Goal: Task Accomplishment & Management: Use online tool/utility

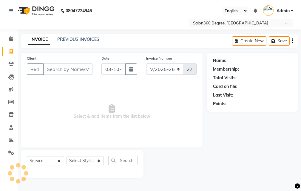
select select "5215"
select select "service"
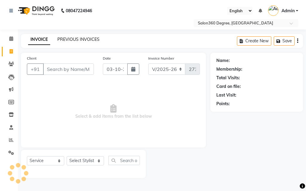
click at [70, 41] on link "PREVIOUS INVOICES" at bounding box center [78, 39] width 42 height 5
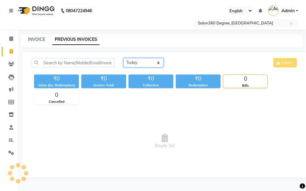
click at [154, 61] on select "[DATE] [DATE] Custom Range" at bounding box center [143, 62] width 40 height 9
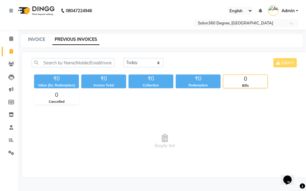
click at [39, 42] on div "INVOICE" at bounding box center [36, 39] width 17 height 6
click at [38, 33] on div "08047224946 Select Location × Salon360 Degree, 54 Swatantya Sainik Colony Engli…" at bounding box center [153, 95] width 306 height 191
click at [40, 39] on link "INVOICE" at bounding box center [36, 39] width 17 height 5
select select "service"
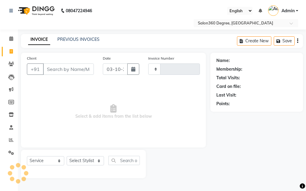
type input "2732"
select select "5215"
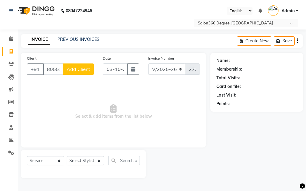
type input "8055299637"
click at [82, 69] on span "Add Client" at bounding box center [79, 69] width 24 height 6
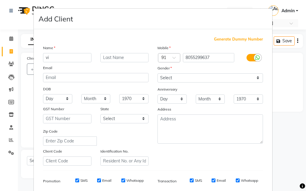
type input "v"
type input "vishal sir"
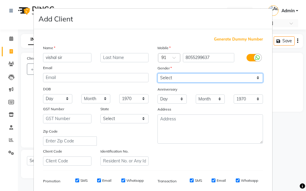
click at [168, 80] on select "Select [DEMOGRAPHIC_DATA] [DEMOGRAPHIC_DATA] Other Prefer Not To Say" at bounding box center [209, 77] width 105 height 9
select select "[DEMOGRAPHIC_DATA]"
click at [157, 73] on select "Select [DEMOGRAPHIC_DATA] [DEMOGRAPHIC_DATA] Other Prefer Not To Say" at bounding box center [209, 77] width 105 height 9
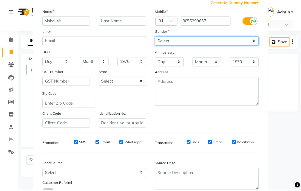
scroll to position [84, 0]
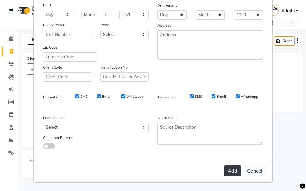
click at [231, 168] on button "Add" at bounding box center [232, 171] width 17 height 11
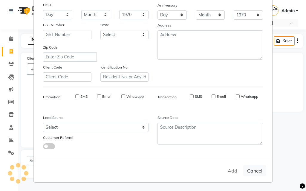
select select
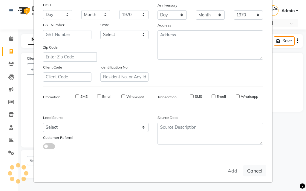
select select
checkbox input "false"
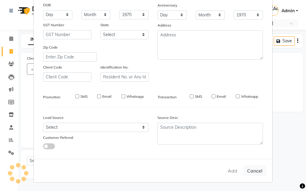
checkbox input "false"
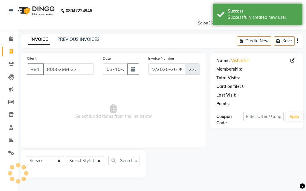
select select "1: Object"
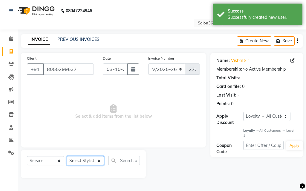
drag, startPoint x: 93, startPoint y: 165, endPoint x: 94, endPoint y: 158, distance: 7.3
click at [93, 164] on select "Select Stylist [PERSON_NAME] [PERSON_NAME] dwarka [PERSON_NAME] khde [PERSON_NA…" at bounding box center [85, 161] width 37 height 9
select select "37037"
click at [67, 157] on select "Select Stylist [PERSON_NAME] [PERSON_NAME] dwarka [PERSON_NAME] khde [PERSON_NA…" at bounding box center [85, 161] width 37 height 9
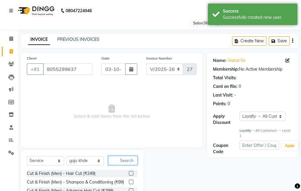
click at [118, 161] on input "text" at bounding box center [122, 160] width 29 height 9
click at [124, 174] on div "Cut & Finish (Men) - Hair Cut (₹249)" at bounding box center [82, 173] width 111 height 7
click at [129, 172] on label at bounding box center [131, 173] width 4 height 4
click at [129, 172] on input "checkbox" at bounding box center [131, 174] width 4 height 4
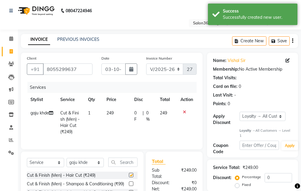
checkbox input "false"
click at [131, 166] on input "text" at bounding box center [122, 162] width 29 height 9
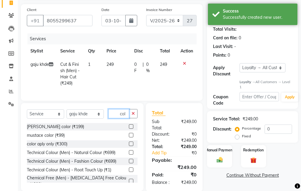
scroll to position [69, 0]
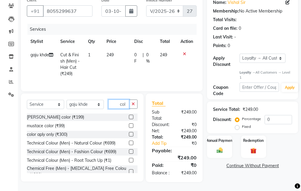
type input "col"
click at [129, 170] on label at bounding box center [131, 172] width 4 height 4
click at [129, 170] on input "checkbox" at bounding box center [131, 172] width 4 height 4
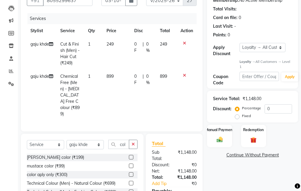
click at [121, 76] on td "899" at bounding box center [117, 95] width 28 height 51
checkbox input "false"
select select "37037"
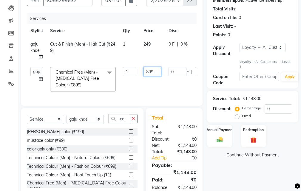
click at [160, 74] on input "899" at bounding box center [153, 71] width 18 height 9
type input "8"
type input "900"
click at [147, 51] on tr "gaju khde Cut & Finish (Men) - Hair Cut (₹249) 1 249 0 F | 0 % 249" at bounding box center [142, 51] width 230 height 26
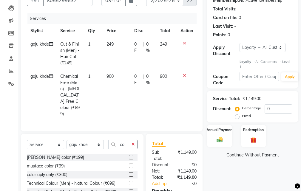
drag, startPoint x: 132, startPoint y: 60, endPoint x: 157, endPoint y: 51, distance: 26.4
click at [133, 58] on td "0 F | 0 %" at bounding box center [144, 54] width 26 height 32
select select "37037"
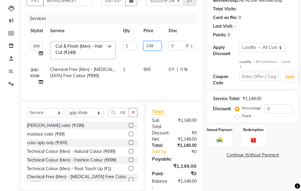
click at [150, 45] on input "249" at bounding box center [153, 45] width 18 height 9
click at [154, 48] on input "249" at bounding box center [153, 45] width 18 height 9
type input "250"
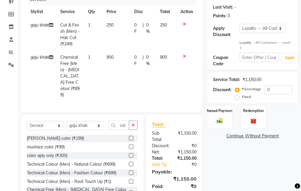
drag, startPoint x: 222, startPoint y: 153, endPoint x: 212, endPoint y: 155, distance: 9.5
click at [222, 153] on div "Name: Vishal Sir Membership: No Active Membership Total Visits: Card on file: 0…" at bounding box center [255, 87] width 96 height 245
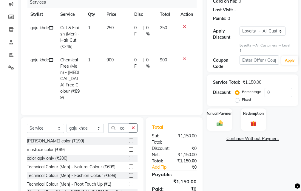
scroll to position [108, 0]
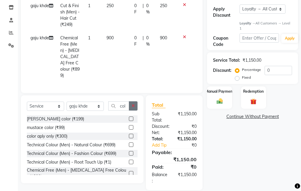
click at [131, 102] on button "button" at bounding box center [133, 106] width 9 height 9
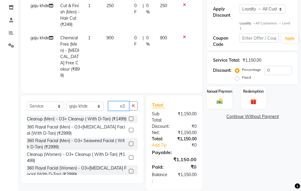
type input "o3"
click at [129, 128] on label at bounding box center [131, 130] width 4 height 4
click at [129, 129] on input "checkbox" at bounding box center [131, 131] width 4 height 4
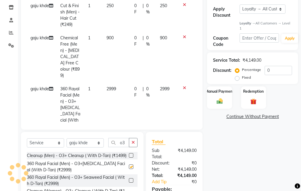
checkbox input "false"
click at [131, 94] on td "0 F | 0 %" at bounding box center [144, 110] width 26 height 57
select select "37037"
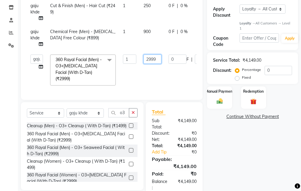
click at [160, 59] on input "2999" at bounding box center [153, 59] width 18 height 9
type input "2"
type input "3000"
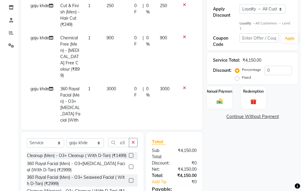
click at [223, 129] on div "Name: Vishal Sir Membership: No Active Membership Total Visits: Card on file: 0…" at bounding box center [255, 86] width 96 height 282
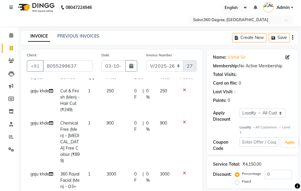
scroll to position [152, 0]
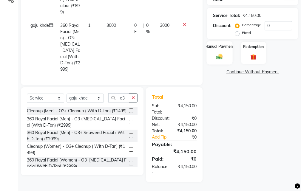
click at [220, 60] on img at bounding box center [220, 56] width 10 height 7
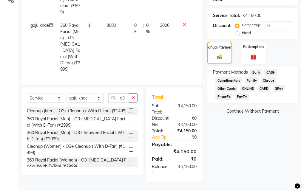
click at [265, 88] on span "CARD" at bounding box center [264, 88] width 13 height 7
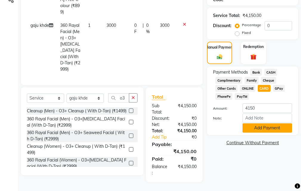
click at [250, 125] on button "Add Payment" at bounding box center [268, 128] width 50 height 9
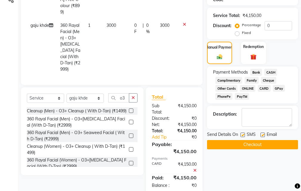
drag, startPoint x: 241, startPoint y: 143, endPoint x: 207, endPoint y: 146, distance: 33.8
click at [240, 143] on button "Checkout" at bounding box center [252, 144] width 91 height 9
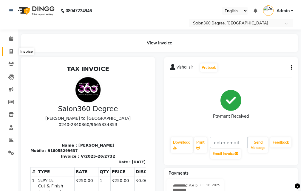
drag, startPoint x: 8, startPoint y: 49, endPoint x: 16, endPoint y: 56, distance: 10.4
click at [8, 49] on span at bounding box center [11, 51] width 10 height 7
select select "5215"
select select "service"
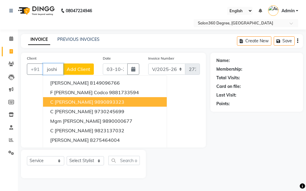
click at [78, 100] on span "C [PERSON_NAME]" at bounding box center [71, 102] width 43 height 6
type input "9890893323"
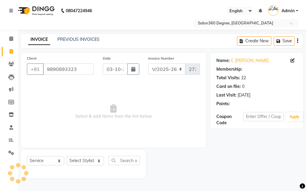
select select "1: Object"
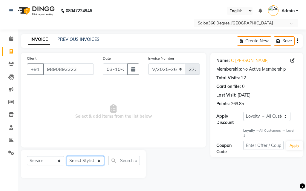
click at [81, 164] on select "Select Stylist [PERSON_NAME] [PERSON_NAME] dwarka [PERSON_NAME] khde [PERSON_NA…" at bounding box center [85, 161] width 37 height 9
select select "37037"
click at [67, 157] on select "Select Stylist [PERSON_NAME] [PERSON_NAME] dwarka [PERSON_NAME] khde [PERSON_NA…" at bounding box center [85, 161] width 37 height 9
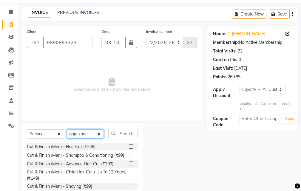
scroll to position [56, 0]
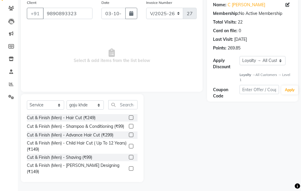
click at [129, 171] on label at bounding box center [131, 169] width 4 height 4
click at [129, 171] on input "checkbox" at bounding box center [131, 169] width 4 height 4
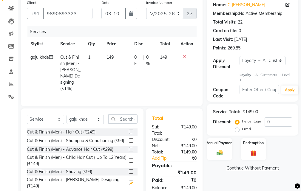
drag, startPoint x: 117, startPoint y: 86, endPoint x: 137, endPoint y: 67, distance: 27.5
click at [118, 85] on td "149" at bounding box center [117, 73] width 28 height 45
checkbox input "false"
select select "37037"
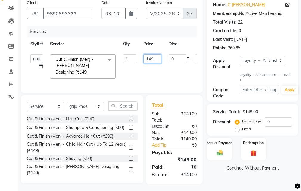
click at [158, 58] on input "149" at bounding box center [153, 58] width 18 height 9
type input "150"
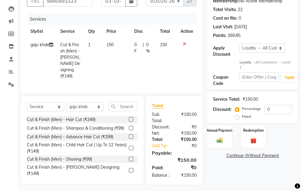
drag, startPoint x: 218, startPoint y: 172, endPoint x: 193, endPoint y: 147, distance: 35.7
click at [218, 171] on div "Name: C [PERSON_NAME] Membership: No Active Membership Total Visits: 22 Card on…" at bounding box center [255, 84] width 96 height 200
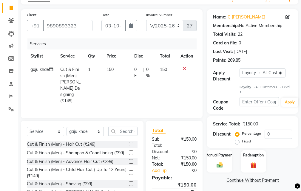
scroll to position [75, 0]
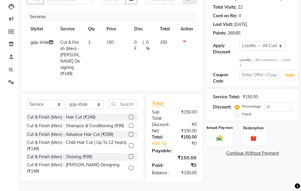
click at [218, 135] on img at bounding box center [220, 138] width 10 height 7
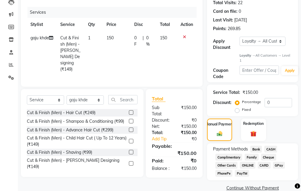
click at [272, 149] on span "CASH" at bounding box center [271, 149] width 13 height 7
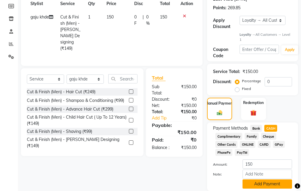
scroll to position [117, 0]
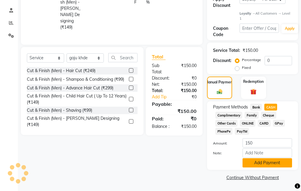
click at [262, 163] on button "Add Payment" at bounding box center [268, 163] width 50 height 9
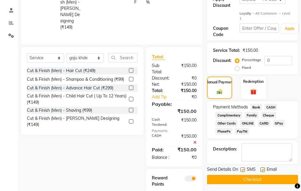
click at [252, 178] on button "Checkout" at bounding box center [252, 179] width 91 height 9
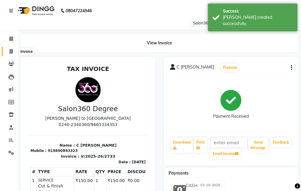
click at [9, 50] on span at bounding box center [11, 51] width 10 height 7
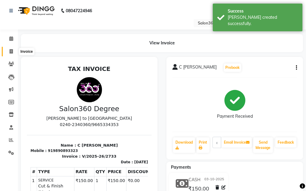
select select "service"
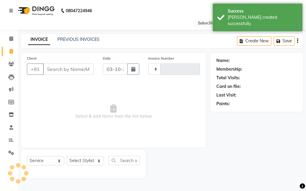
type input "2734"
type input "a"
select select "5215"
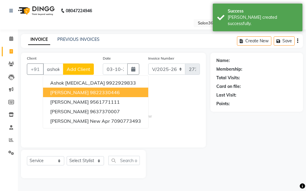
click at [79, 91] on span "[PERSON_NAME]" at bounding box center [69, 93] width 39 height 6
type input "9822330446"
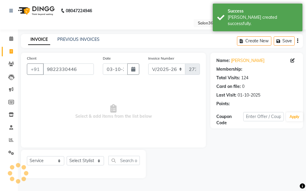
select select "1: Object"
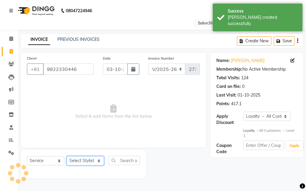
click at [87, 160] on select "Select Stylist [PERSON_NAME] [PERSON_NAME] dwarka [PERSON_NAME] khde [PERSON_NA…" at bounding box center [85, 161] width 37 height 9
select select "33523"
click at [67, 157] on select "Select Stylist [PERSON_NAME] [PERSON_NAME] dwarka [PERSON_NAME] khde [PERSON_NA…" at bounding box center [85, 161] width 37 height 9
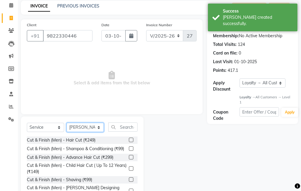
scroll to position [56, 0]
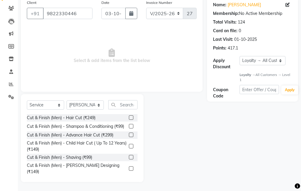
drag, startPoint x: 126, startPoint y: 162, endPoint x: 124, endPoint y: 156, distance: 7.2
click at [129, 160] on label at bounding box center [131, 157] width 4 height 4
click at [129, 160] on input "checkbox" at bounding box center [131, 158] width 4 height 4
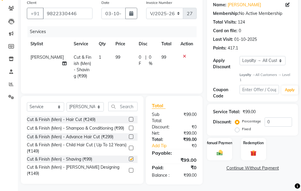
checkbox input "false"
drag, startPoint x: 126, startPoint y: 69, endPoint x: 146, endPoint y: 64, distance: 20.9
click at [127, 68] on td "99" at bounding box center [123, 67] width 23 height 32
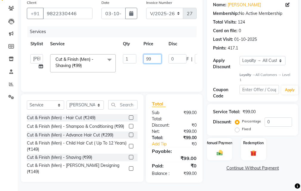
type input "9"
click at [154, 62] on input "9" at bounding box center [153, 58] width 18 height 9
type input "100"
click at [206, 169] on div "Total Sub Total: ₹99.00 Discount: ₹0 Net: ₹99.00 Total: ₹99.00 Add Tip ₹0 Payab…" at bounding box center [176, 138] width 64 height 89
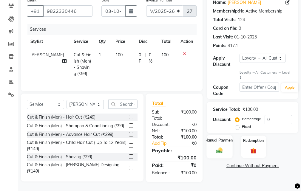
scroll to position [69, 0]
drag, startPoint x: 217, startPoint y: 137, endPoint x: 225, endPoint y: 141, distance: 8.3
click at [218, 147] on img at bounding box center [220, 150] width 10 height 7
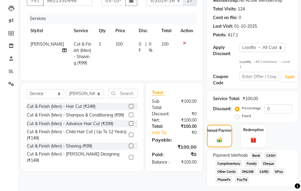
click at [276, 154] on span "CASH" at bounding box center [271, 155] width 13 height 7
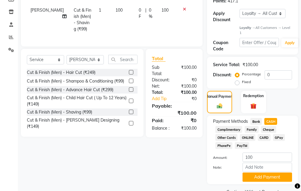
scroll to position [117, 0]
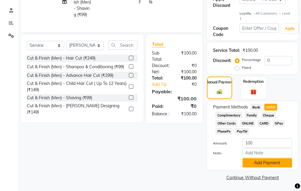
click at [257, 165] on button "Add Payment" at bounding box center [268, 163] width 50 height 9
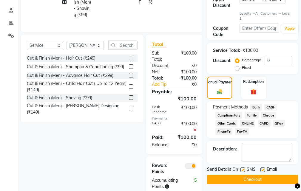
click at [243, 178] on button "Checkout" at bounding box center [252, 179] width 91 height 9
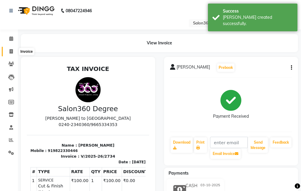
click at [12, 50] on icon at bounding box center [11, 51] width 3 height 4
select select "5215"
select select "service"
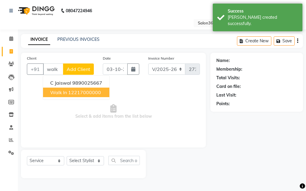
click at [65, 90] on span "Walk In" at bounding box center [58, 93] width 17 height 6
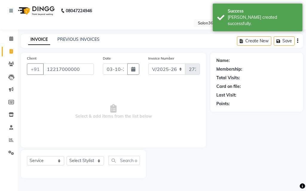
type input "12217000000"
select select "1: Object"
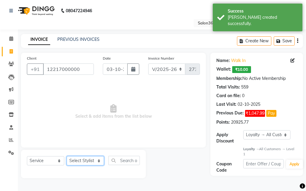
click at [90, 158] on select "Select Stylist [PERSON_NAME] [PERSON_NAME] dwarka [PERSON_NAME] khde [PERSON_NA…" at bounding box center [85, 161] width 37 height 9
select select "33518"
click at [67, 157] on select "Select Stylist [PERSON_NAME] [PERSON_NAME] dwarka [PERSON_NAME] khde [PERSON_NA…" at bounding box center [85, 161] width 37 height 9
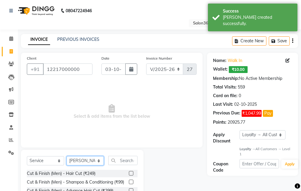
scroll to position [56, 0]
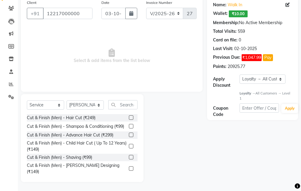
click at [129, 118] on label at bounding box center [131, 118] width 4 height 4
click at [129, 118] on input "checkbox" at bounding box center [131, 118] width 4 height 4
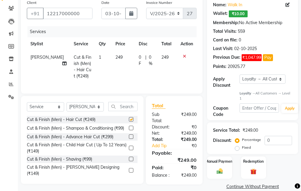
drag, startPoint x: 119, startPoint y: 77, endPoint x: 129, endPoint y: 71, distance: 11.9
click at [121, 76] on td "249" at bounding box center [123, 67] width 23 height 32
checkbox input "false"
select select "33518"
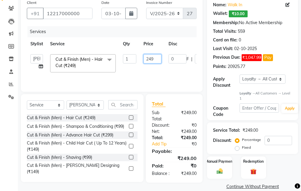
click at [154, 59] on input "249" at bounding box center [153, 58] width 18 height 9
type input "200"
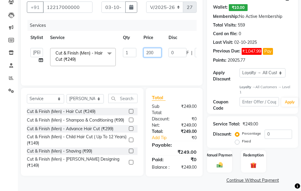
scroll to position [65, 0]
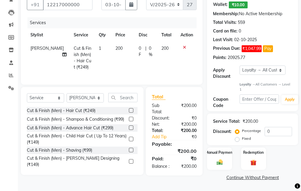
drag, startPoint x: 201, startPoint y: 178, endPoint x: 204, endPoint y: 174, distance: 4.5
click at [201, 176] on div "Total Sub Total: ₹200.00 Discount: ₹0 Net: ₹200.00 Total: ₹200.00 Add Tip ₹0 Pa…" at bounding box center [174, 131] width 57 height 89
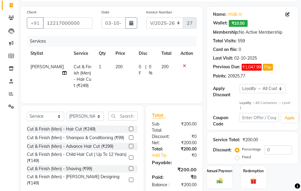
scroll to position [69, 0]
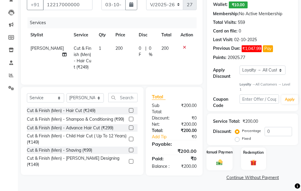
click at [226, 150] on label "Manual Payment" at bounding box center [220, 153] width 30 height 6
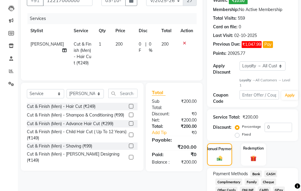
click at [254, 173] on span "Bank" at bounding box center [257, 174] width 12 height 7
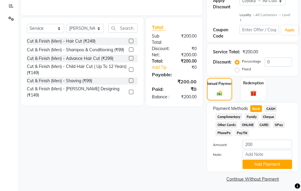
scroll to position [136, 0]
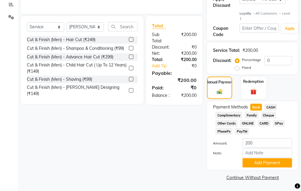
click at [257, 166] on button "Add Payment" at bounding box center [268, 163] width 50 height 9
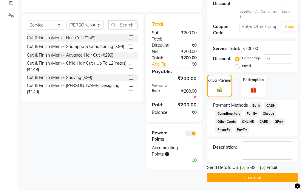
scroll to position [138, 0]
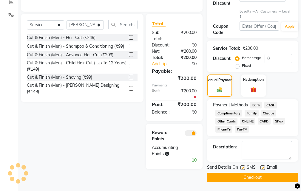
click at [243, 168] on label at bounding box center [243, 168] width 4 height 4
click at [243, 168] on input "checkbox" at bounding box center [243, 168] width 4 height 4
checkbox input "false"
drag, startPoint x: 243, startPoint y: 171, endPoint x: 229, endPoint y: 180, distance: 15.7
click at [243, 172] on div at bounding box center [243, 169] width 4 height 6
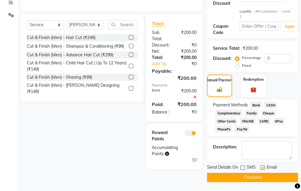
click at [223, 181] on button "Checkout" at bounding box center [252, 177] width 91 height 9
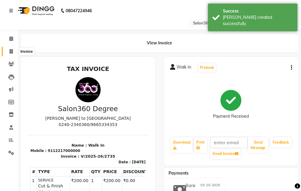
click at [11, 53] on icon at bounding box center [11, 51] width 3 height 4
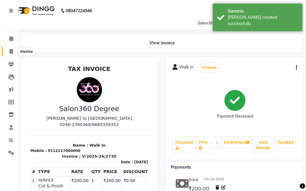
select select "service"
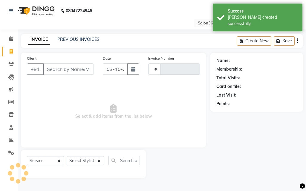
type input "a"
type input "2736"
select select "5215"
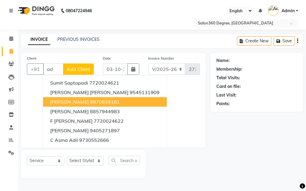
type input "a"
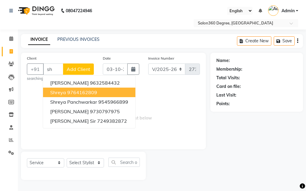
type input "s"
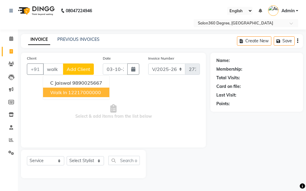
click at [77, 95] on ngb-highlight "12217000000" at bounding box center [84, 93] width 33 height 6
type input "12217000000"
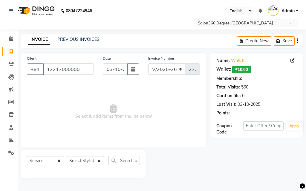
select select "1: Object"
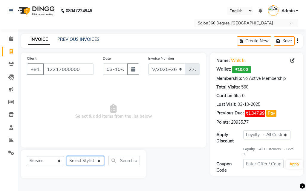
click at [91, 157] on select "Select Stylist [PERSON_NAME] [PERSON_NAME] dwarka [PERSON_NAME] khde [PERSON_NA…" at bounding box center [85, 161] width 37 height 9
click at [67, 157] on select "Select Stylist [PERSON_NAME] [PERSON_NAME] dwarka [PERSON_NAME] khde [PERSON_NA…" at bounding box center [85, 161] width 37 height 9
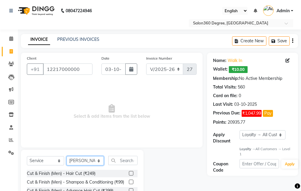
drag, startPoint x: 98, startPoint y: 162, endPoint x: 96, endPoint y: 157, distance: 5.5
click at [98, 161] on select "Select Stylist [PERSON_NAME] [PERSON_NAME] dwarka [PERSON_NAME] khde [PERSON_NA…" at bounding box center [85, 161] width 37 height 9
select select "33518"
click at [67, 157] on select "Select Stylist [PERSON_NAME] [PERSON_NAME] dwarka [PERSON_NAME] khde [PERSON_NA…" at bounding box center [85, 161] width 37 height 9
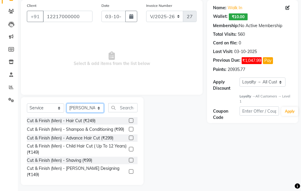
scroll to position [56, 0]
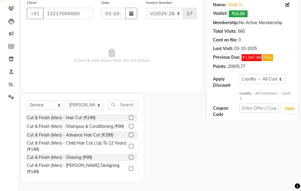
click at [129, 171] on label at bounding box center [131, 169] width 4 height 4
click at [129, 171] on input "checkbox" at bounding box center [131, 169] width 4 height 4
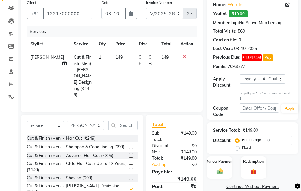
checkbox input "false"
click at [131, 70] on td "149" at bounding box center [123, 76] width 23 height 51
select select "33518"
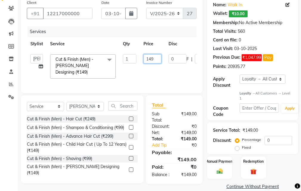
click at [160, 60] on input "149" at bounding box center [153, 58] width 18 height 9
type input "150"
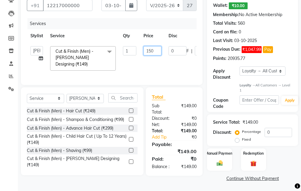
scroll to position [68, 0]
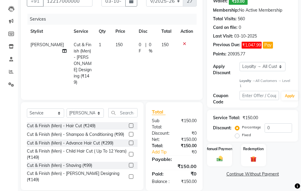
click at [139, 177] on div "Select Service Product Membership Package Voucher Prepaid Gift Card Select Styl…" at bounding box center [79, 146] width 127 height 89
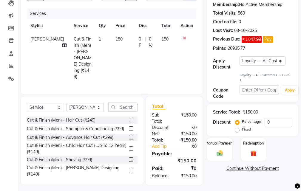
scroll to position [75, 0]
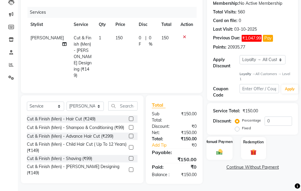
click at [220, 146] on div "Manual Payment" at bounding box center [220, 148] width 26 height 23
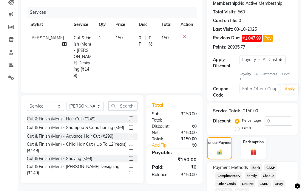
drag, startPoint x: 258, startPoint y: 169, endPoint x: 252, endPoint y: 165, distance: 7.3
click at [258, 168] on span "Bank" at bounding box center [257, 168] width 12 height 7
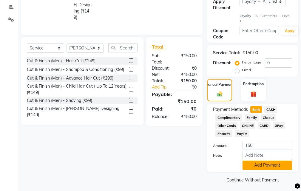
scroll to position [136, 0]
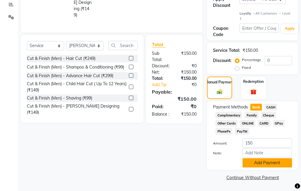
click at [256, 167] on button "Add Payment" at bounding box center [268, 163] width 50 height 9
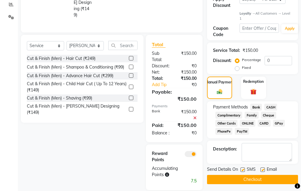
click at [244, 171] on label at bounding box center [243, 170] width 4 height 4
click at [244, 171] on input "checkbox" at bounding box center [243, 170] width 4 height 4
checkbox input "false"
drag, startPoint x: 243, startPoint y: 179, endPoint x: 221, endPoint y: 176, distance: 22.3
click at [242, 179] on button "Checkout" at bounding box center [252, 179] width 91 height 9
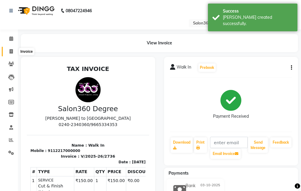
click at [13, 51] on span at bounding box center [11, 51] width 10 height 7
select select "service"
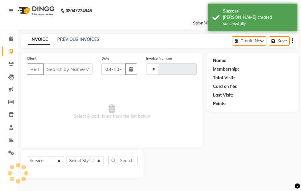
type input "2737"
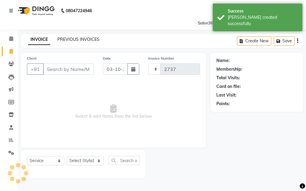
select select "5215"
click at [75, 39] on link "PREVIOUS INVOICES" at bounding box center [78, 39] width 42 height 5
